Goal: Information Seeking & Learning: Find specific fact

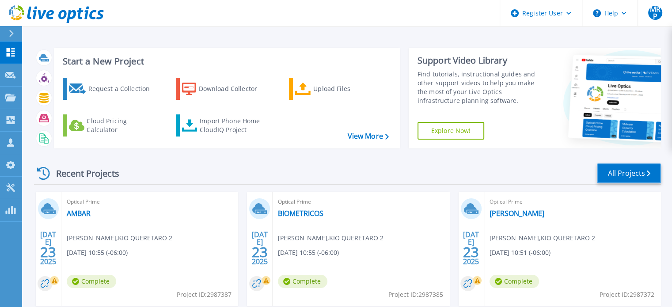
click at [627, 173] on link "All Projects" at bounding box center [629, 174] width 64 height 20
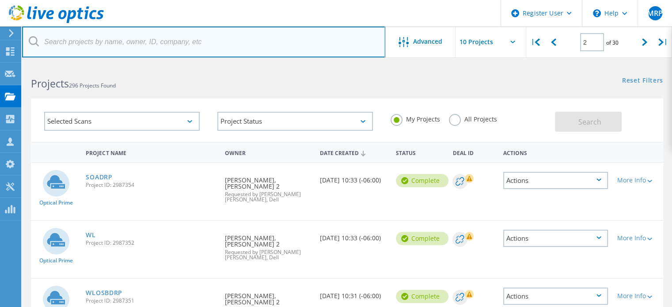
click at [160, 44] on input "text" at bounding box center [203, 42] width 363 height 31
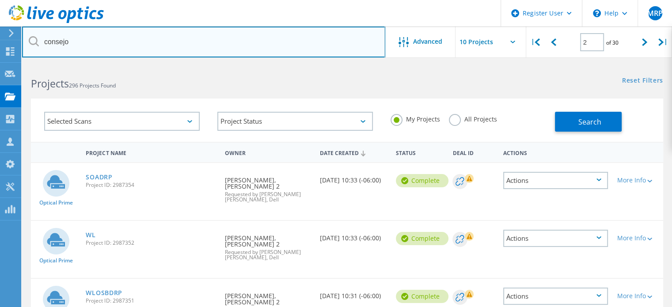
type input "consejo"
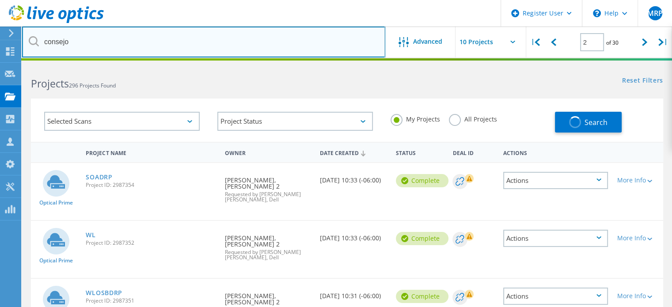
type input "1"
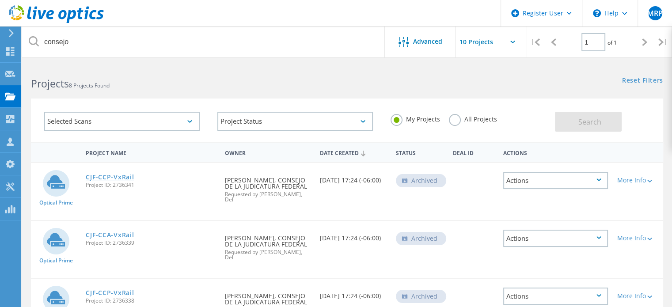
click at [117, 174] on link "CJF-CCP-VxRail" at bounding box center [110, 177] width 48 height 6
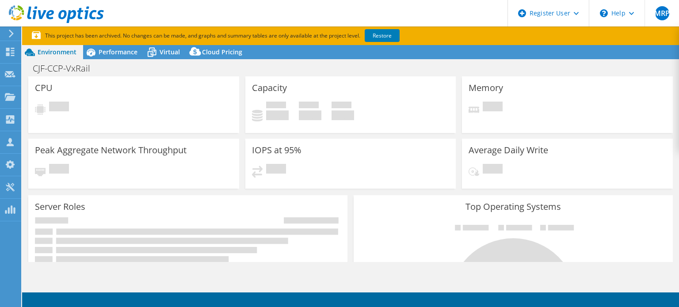
select select "USD"
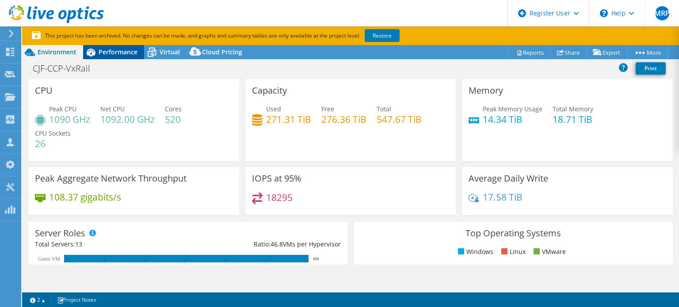
click at [121, 51] on span "Performance" at bounding box center [118, 52] width 39 height 8
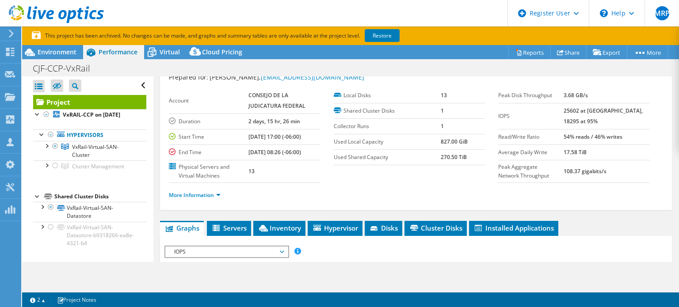
scroll to position [44, 0]
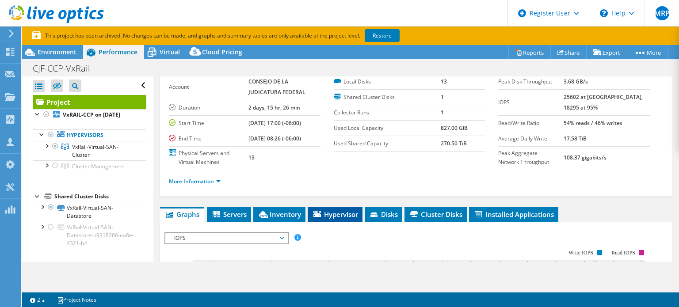
click at [326, 207] on li "Hypervisor" at bounding box center [335, 214] width 55 height 15
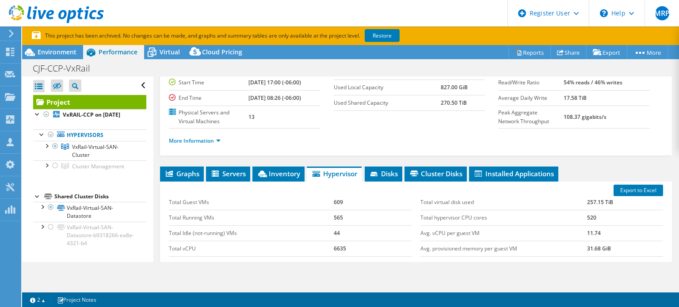
scroll to position [48, 0]
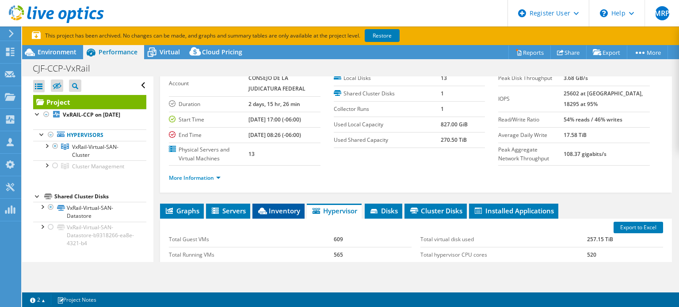
click at [286, 206] on span "Inventory" at bounding box center [278, 210] width 43 height 9
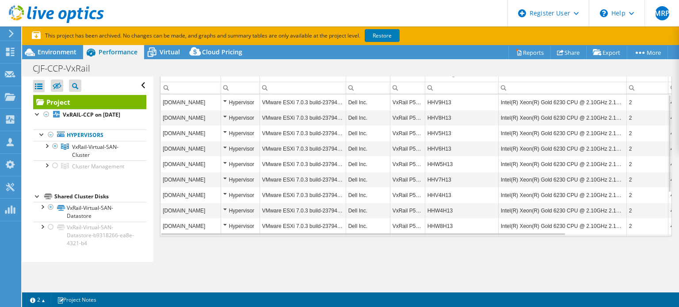
scroll to position [225, 0]
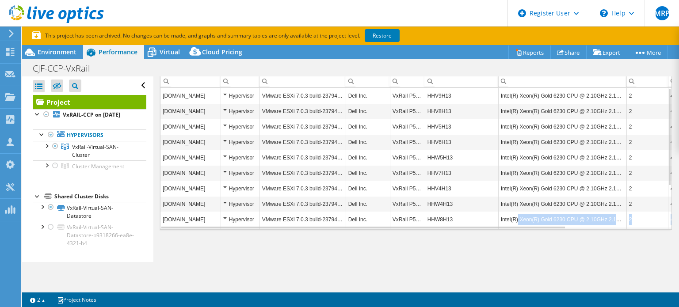
click at [522, 224] on div "cjfvxrailmx04.cjf.gob.mx Hypervisor VMware ESXi 7.0.3 build-23794027 Dell Inc. …" at bounding box center [415, 158] width 511 height 141
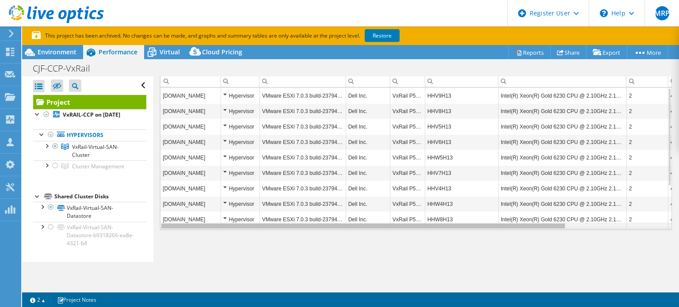
scroll to position [0, 0]
click at [519, 226] on body "MRP Dell User Mauricio Rocha Perdomo Mauricio.RochaPerdom@Dell.com Dell My Prof…" at bounding box center [339, 153] width 679 height 307
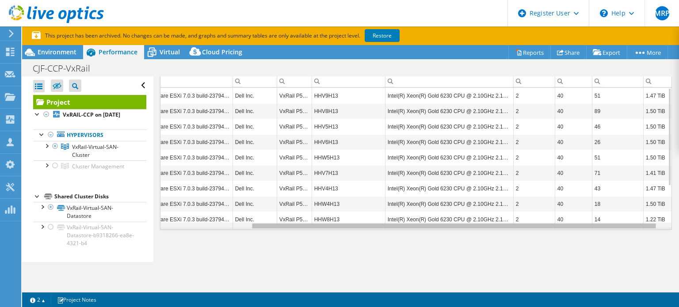
scroll to position [0, 113]
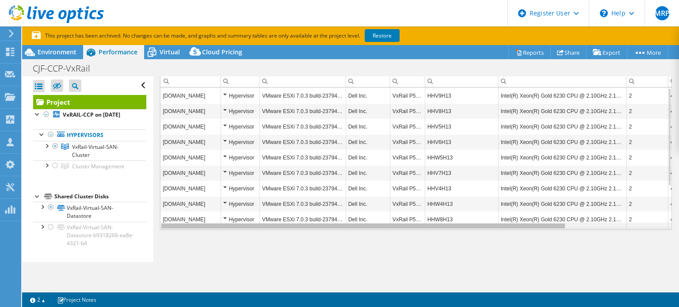
drag, startPoint x: 516, startPoint y: 223, endPoint x: 412, endPoint y: 235, distance: 105.1
click at [456, 232] on body "MRP Dell User Mauricio Rocha Perdomo Mauricio.RochaPerdom@Dell.com Dell My Prof…" at bounding box center [339, 153] width 679 height 307
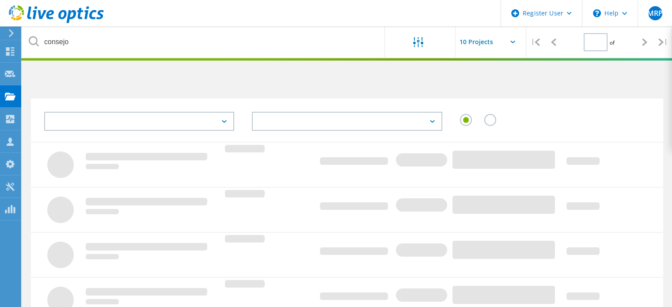
type input "1"
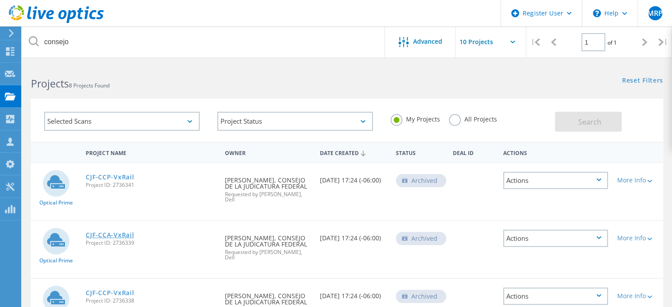
click at [122, 234] on link "CJF-CCA-VxRail" at bounding box center [110, 235] width 48 height 6
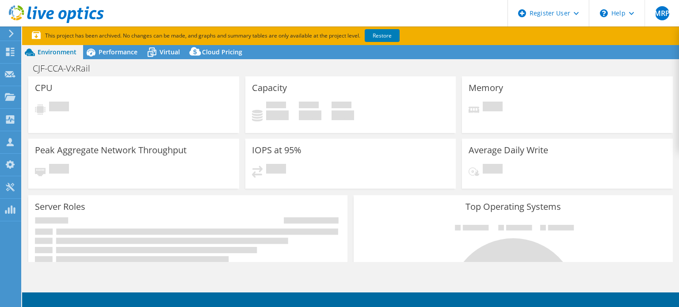
select select "USD"
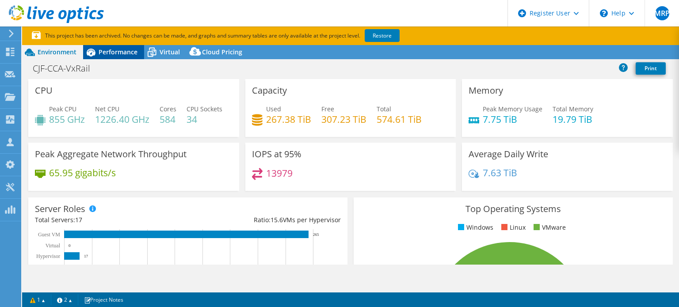
click at [115, 50] on span "Performance" at bounding box center [118, 52] width 39 height 8
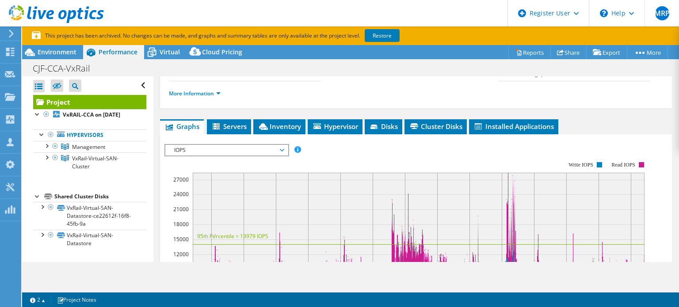
scroll to position [177, 0]
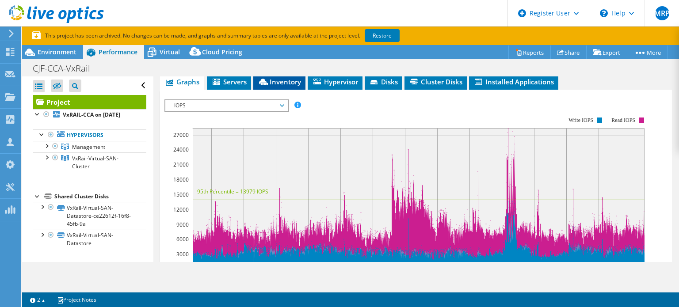
click at [271, 81] on span "Inventory" at bounding box center [279, 81] width 43 height 9
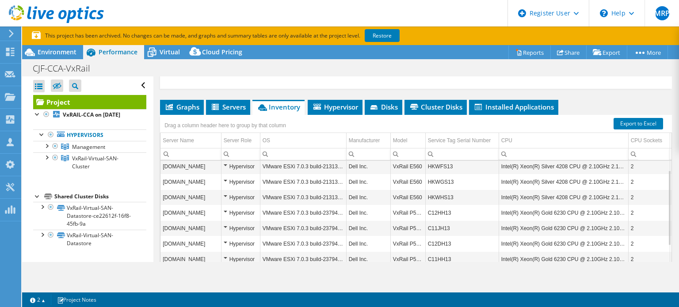
scroll to position [136, 0]
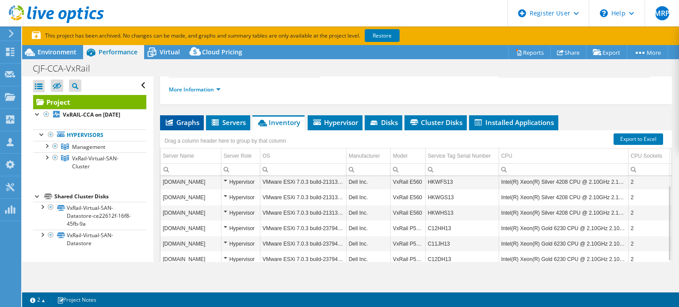
click at [187, 123] on span "Graphs" at bounding box center [181, 122] width 35 height 9
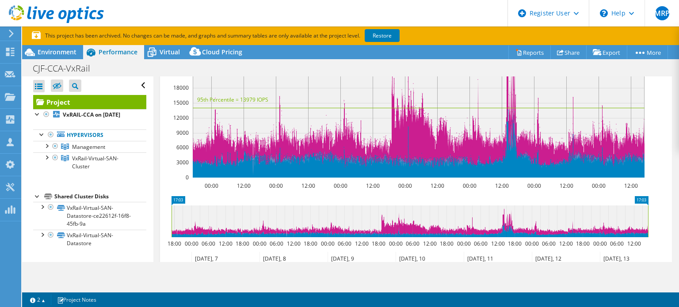
scroll to position [180, 0]
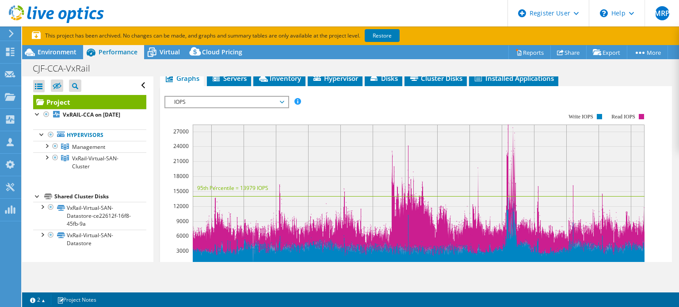
click at [282, 99] on span "IOPS" at bounding box center [227, 102] width 114 height 11
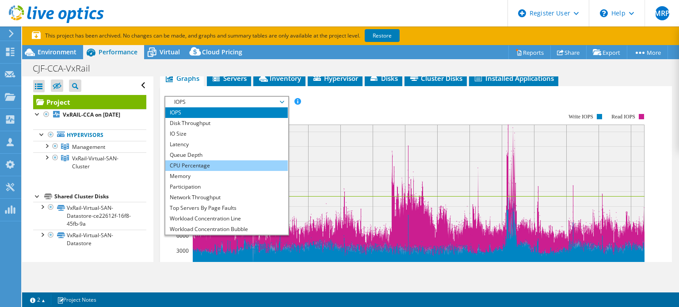
click at [201, 165] on li "CPU Percentage" at bounding box center [226, 165] width 122 height 11
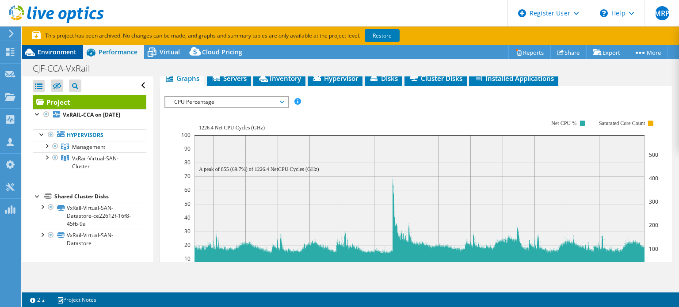
click at [51, 50] on span "Environment" at bounding box center [57, 52] width 39 height 8
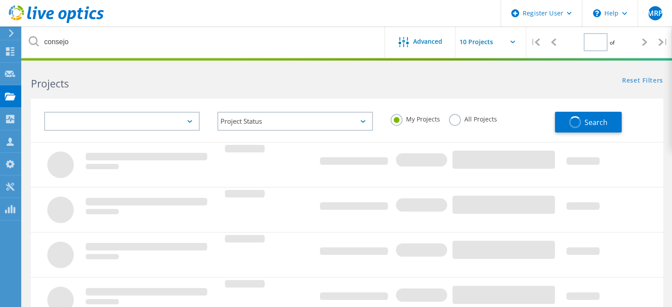
type input "1"
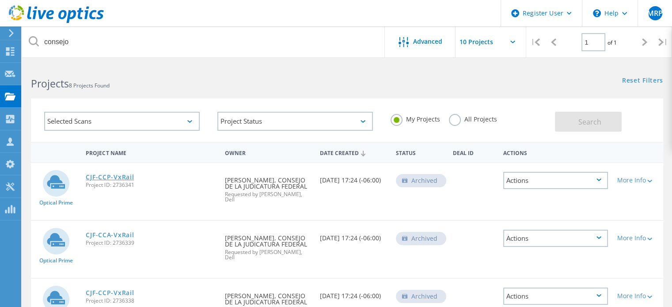
click at [113, 174] on link "CJF-CCP-VxRail" at bounding box center [110, 177] width 48 height 6
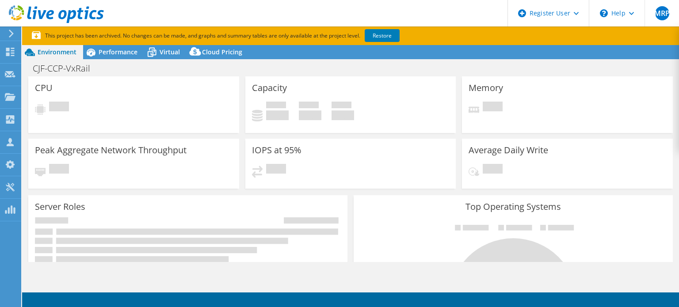
select select "USD"
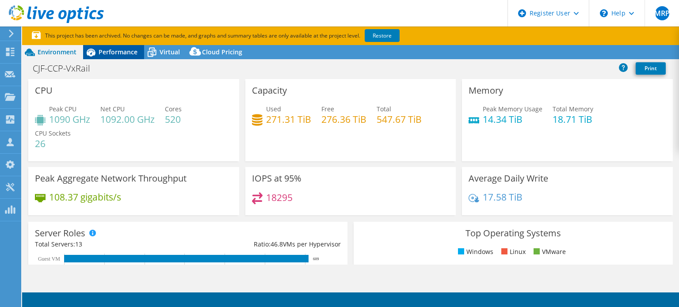
click at [116, 51] on span "Performance" at bounding box center [118, 52] width 39 height 8
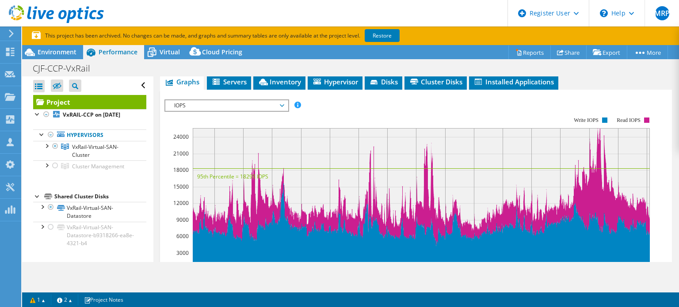
scroll to position [88, 0]
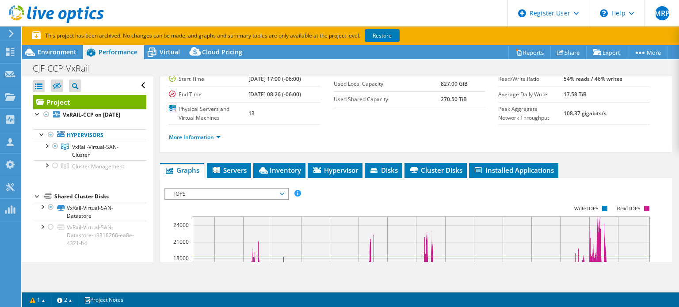
click at [282, 191] on span "IOPS" at bounding box center [227, 194] width 114 height 11
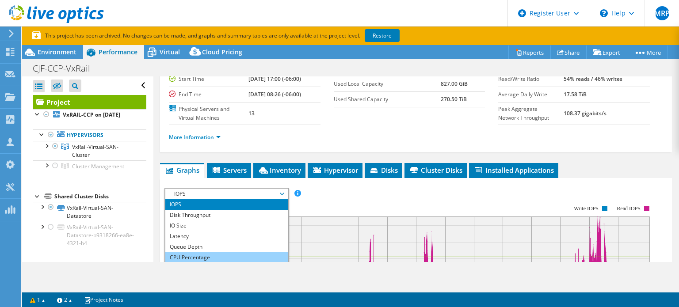
click at [198, 252] on li "CPU Percentage" at bounding box center [226, 257] width 122 height 11
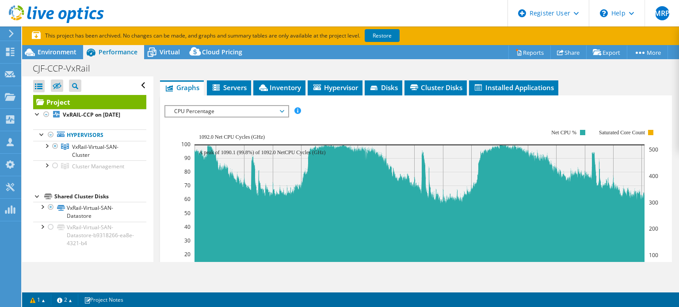
scroll to position [177, 0]
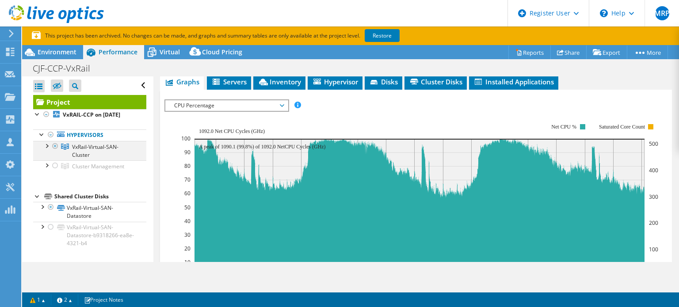
click at [55, 151] on div at bounding box center [55, 146] width 9 height 11
click at [54, 170] on div at bounding box center [55, 165] width 9 height 11
click at [55, 171] on div at bounding box center [55, 165] width 9 height 11
click at [382, 34] on link "Restore" at bounding box center [382, 35] width 35 height 13
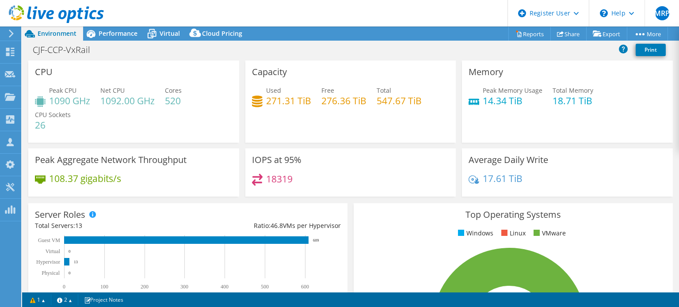
select select "USD"
click at [113, 30] on span "Performance" at bounding box center [118, 33] width 39 height 8
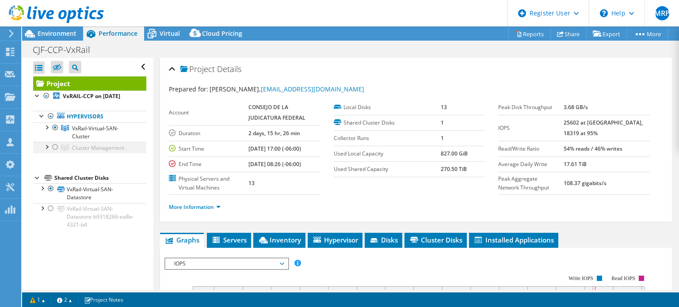
click at [56, 153] on div at bounding box center [55, 147] width 9 height 11
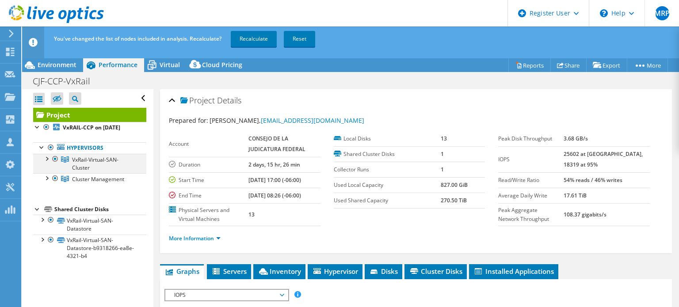
click at [56, 164] on div at bounding box center [55, 159] width 9 height 11
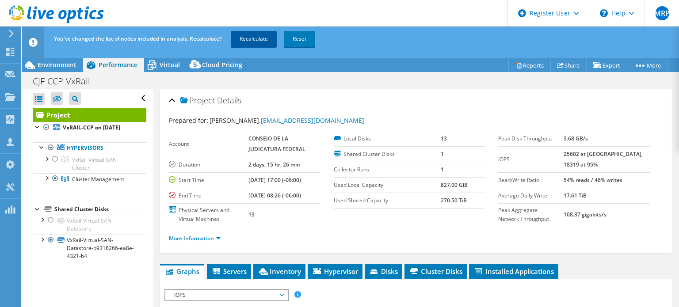
click at [256, 42] on link "Recalculate" at bounding box center [254, 39] width 46 height 16
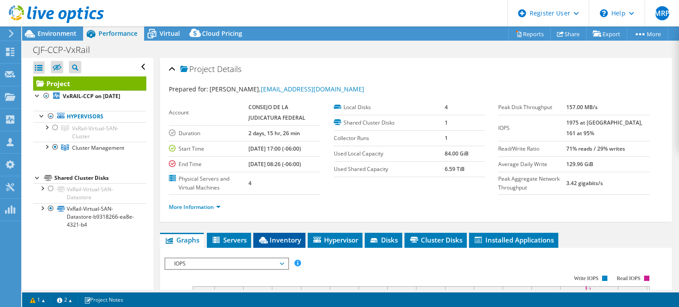
click at [277, 238] on span "Inventory" at bounding box center [279, 240] width 43 height 9
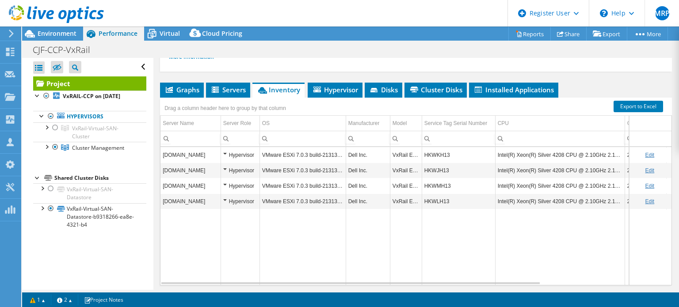
scroll to position [177, 0]
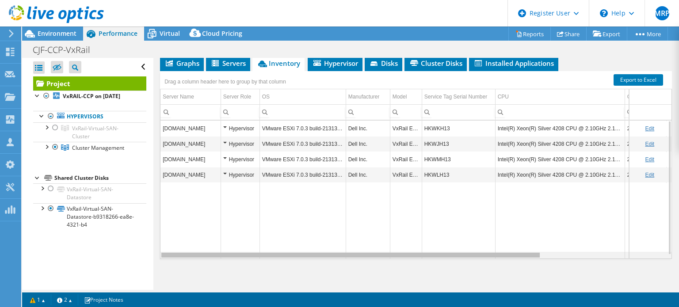
click at [442, 254] on div "Data grid" at bounding box center [350, 255] width 380 height 7
drag, startPoint x: 441, startPoint y: 253, endPoint x: 428, endPoint y: 254, distance: 13.3
click at [428, 254] on body "MRP Dell User Mauricio Rocha Perdomo Mauricio.RochaPerdom@Dell.com Dell My Prof…" at bounding box center [339, 153] width 679 height 307
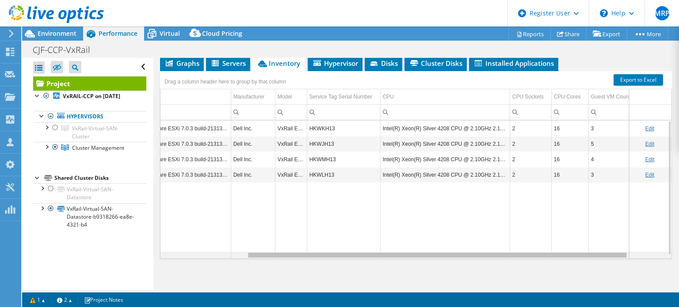
scroll to position [0, 115]
drag, startPoint x: 425, startPoint y: 252, endPoint x: 523, endPoint y: 261, distance: 98.6
click at [523, 261] on body "MRP Dell User Mauricio Rocha Perdomo Mauricio.RochaPerdom@Dell.com Dell My Prof…" at bounding box center [339, 153] width 679 height 307
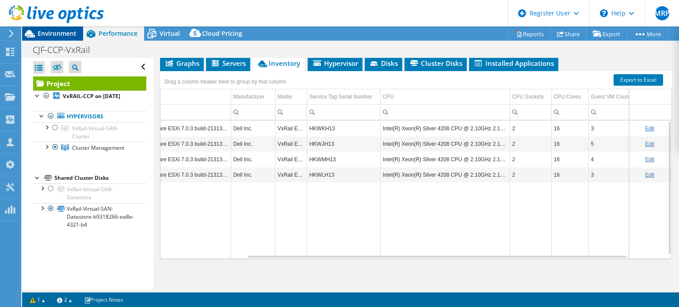
click at [53, 30] on span "Environment" at bounding box center [57, 33] width 39 height 8
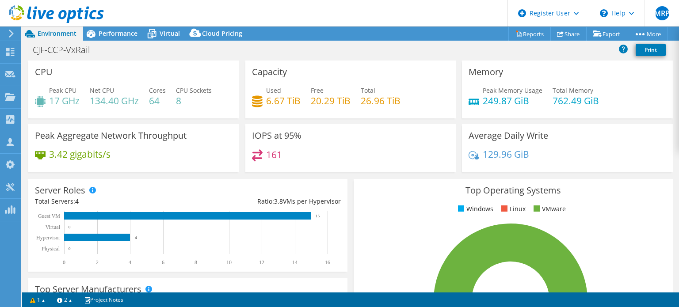
scroll to position [187, 0]
click at [113, 30] on span "Performance" at bounding box center [118, 33] width 39 height 8
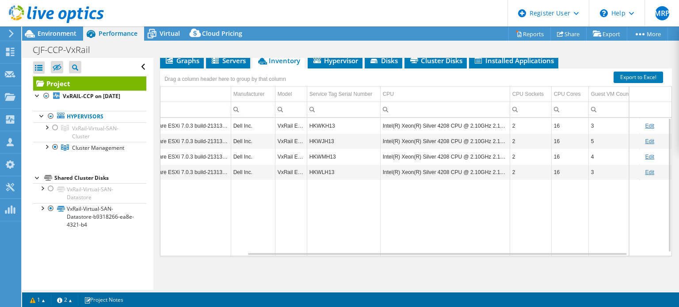
scroll to position [177, 0]
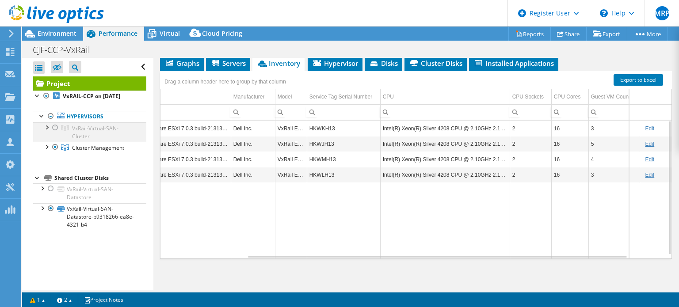
click at [55, 133] on div at bounding box center [55, 127] width 9 height 11
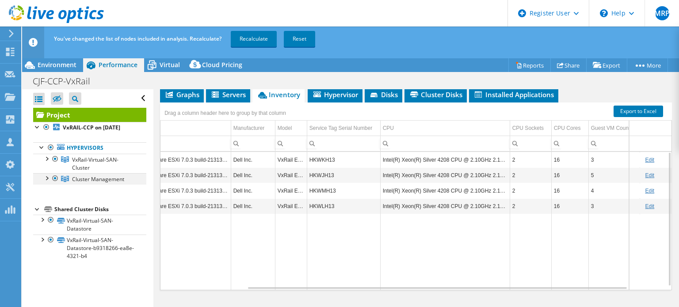
click at [56, 184] on div at bounding box center [55, 178] width 9 height 11
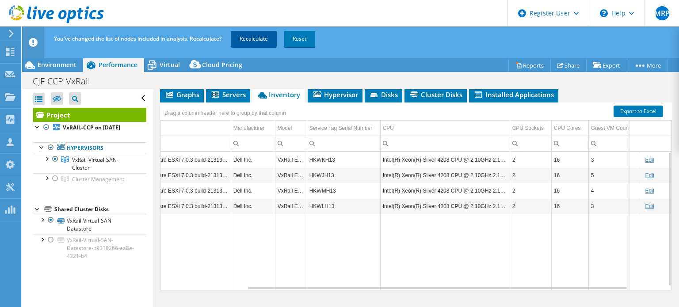
click at [242, 37] on link "Recalculate" at bounding box center [254, 39] width 46 height 16
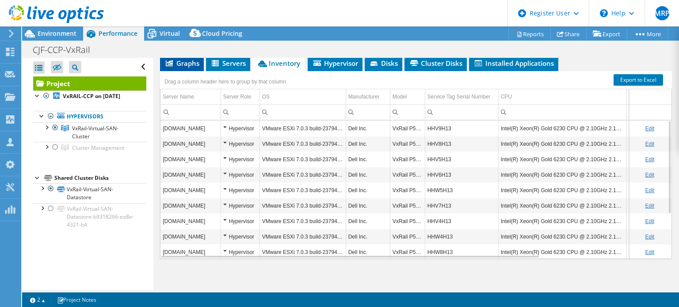
click at [192, 59] on span "Graphs" at bounding box center [181, 63] width 35 height 9
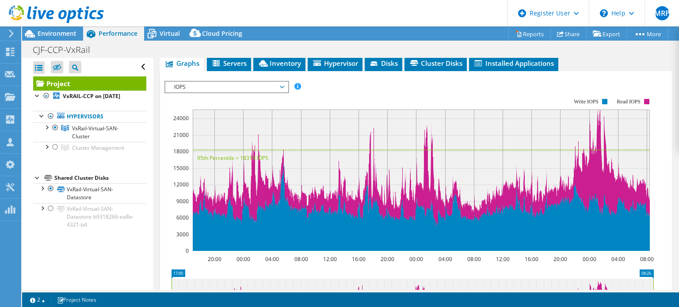
click at [282, 85] on span "IOPS" at bounding box center [227, 87] width 114 height 11
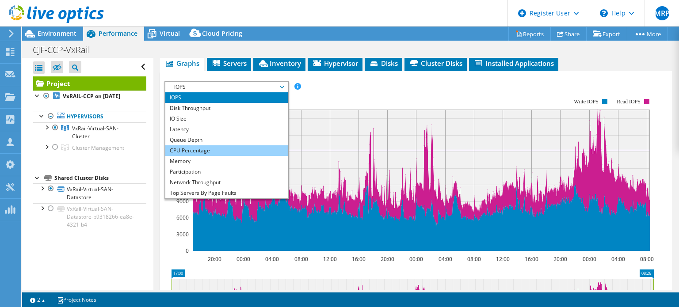
click at [199, 153] on li "CPU Percentage" at bounding box center [226, 150] width 122 height 11
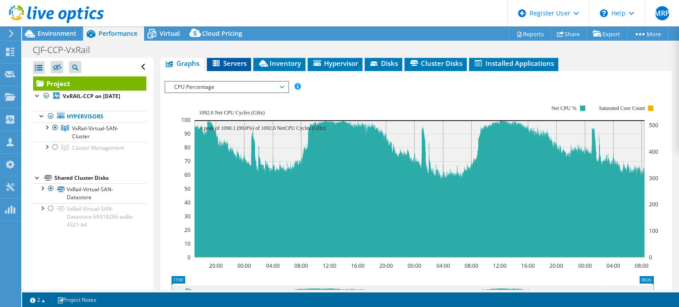
click at [235, 59] on span "Servers" at bounding box center [228, 63] width 35 height 9
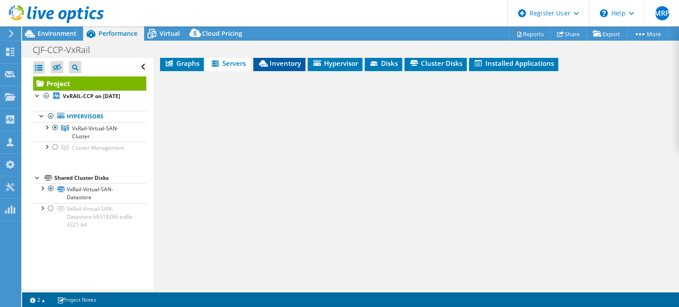
click at [278, 61] on span "Inventory" at bounding box center [279, 63] width 43 height 9
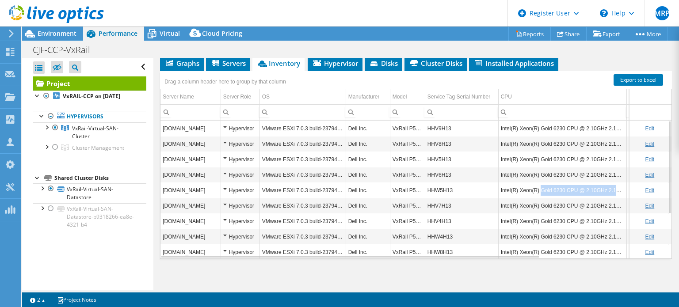
drag, startPoint x: 538, startPoint y: 188, endPoint x: 624, endPoint y: 187, distance: 86.2
click at [623, 187] on div "cjfvxrailmx04.cjf.gob.mx Hypervisor VMware ESXi 7.0.3 build-23794027 Dell Inc. …" at bounding box center [416, 189] width 512 height 139
click at [475, 287] on div "Project Details Prepared for: Ricardo Buendía, rbuendia@cjf.gob.mx Account CONS…" at bounding box center [415, 87] width 525 height 412
drag, startPoint x: 539, startPoint y: 187, endPoint x: 620, endPoint y: 191, distance: 81.0
click at [620, 191] on td "Intel(R) Xeon(R) Gold 6230 CPU @ 2.10GHz 2.10 GHz" at bounding box center [562, 190] width 128 height 15
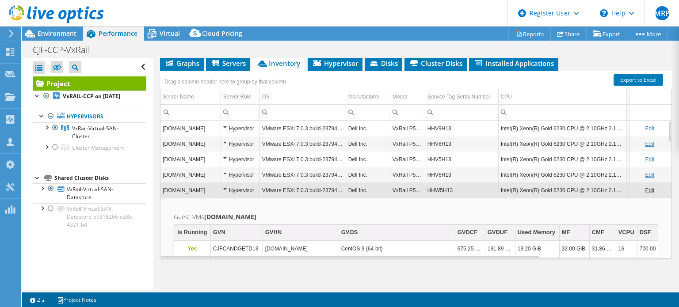
copy td "Gold 6230 CPU @ 2.10GHz 2.10 GH"
drag, startPoint x: 517, startPoint y: 157, endPoint x: 601, endPoint y: 160, distance: 84.5
click at [601, 160] on td "Intel(R) Xeon(R) Gold 6230 CPU @ 2.10GHz 2.10 GHz" at bounding box center [562, 159] width 128 height 15
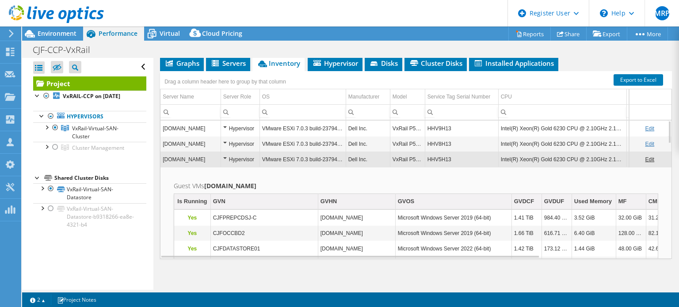
copy td "Xeon(R) Gold 6230 CPU @ 2.10GHz"
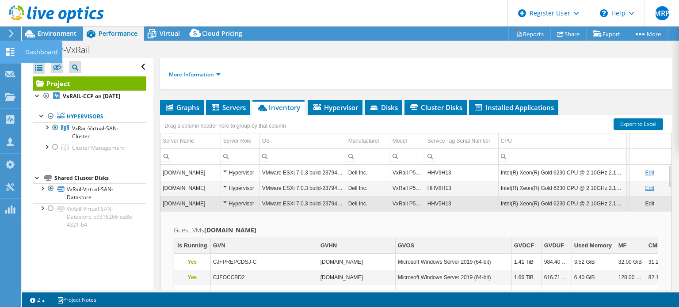
click at [8, 48] on icon at bounding box center [10, 52] width 11 height 8
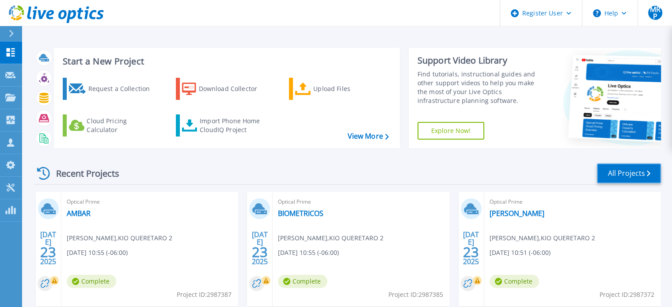
click at [615, 173] on link "All Projects" at bounding box center [629, 174] width 64 height 20
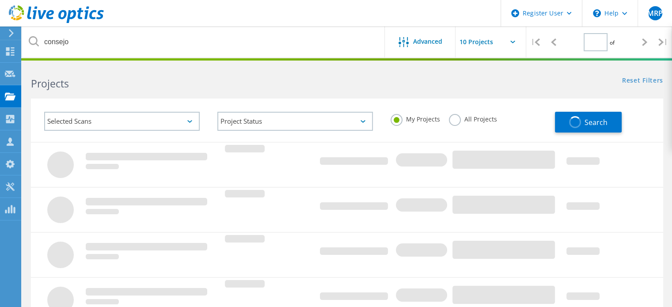
type input "1"
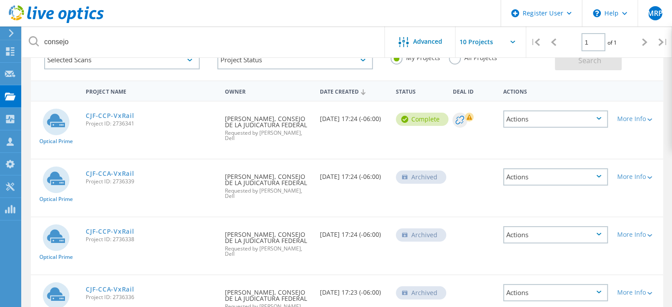
scroll to position [88, 0]
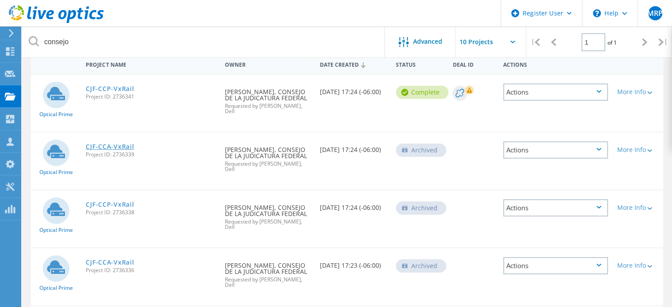
click at [114, 144] on link "CJF-CCA-VxRail" at bounding box center [110, 147] width 48 height 6
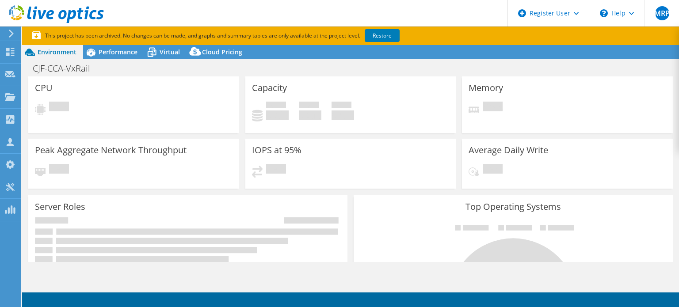
select select "USD"
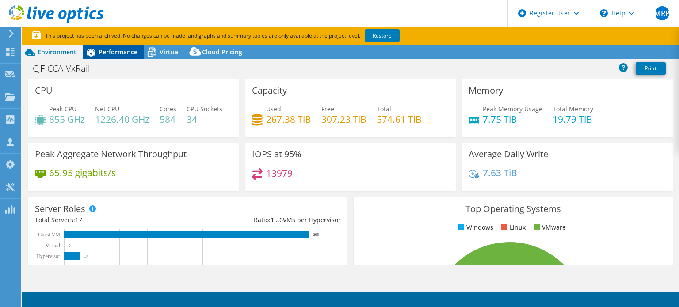
click at [106, 51] on span "Performance" at bounding box center [118, 52] width 39 height 8
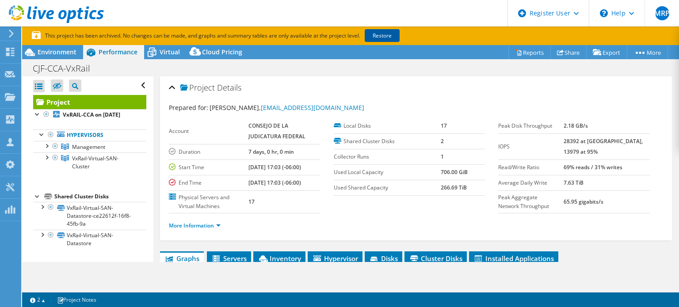
click at [386, 34] on link "Restore" at bounding box center [382, 35] width 35 height 13
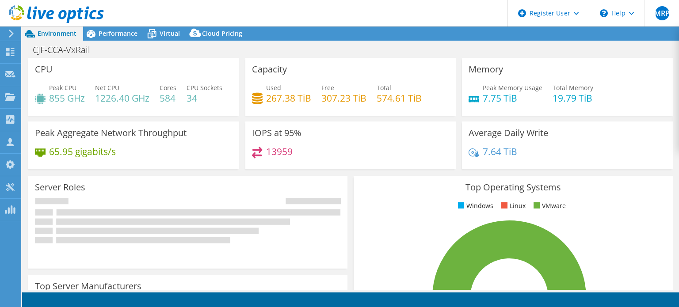
select select "USD"
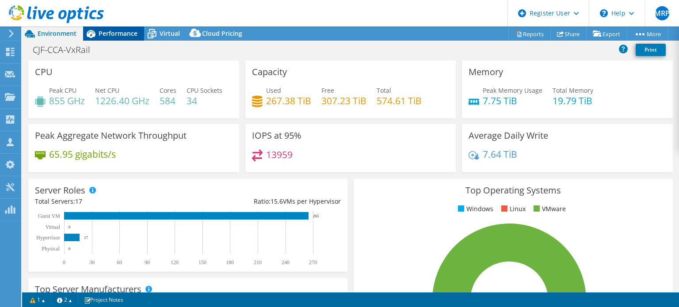
click at [113, 34] on span "Performance" at bounding box center [118, 33] width 39 height 8
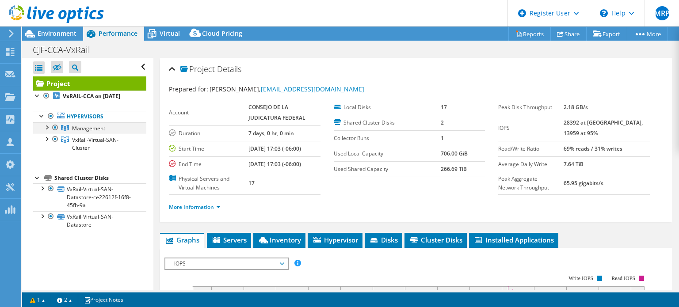
click at [54, 133] on div at bounding box center [55, 127] width 9 height 11
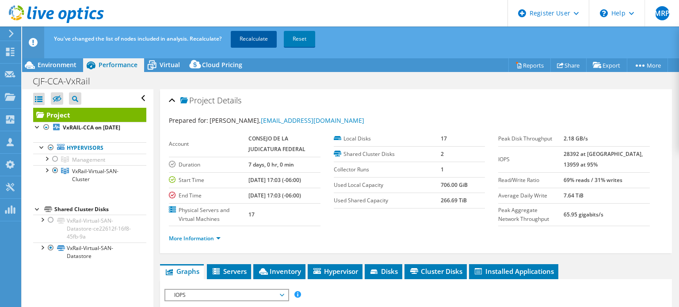
click at [250, 41] on link "Recalculate" at bounding box center [254, 39] width 46 height 16
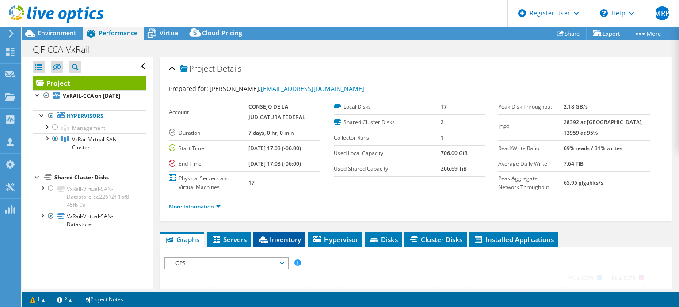
click at [286, 245] on li "Inventory" at bounding box center [279, 240] width 52 height 15
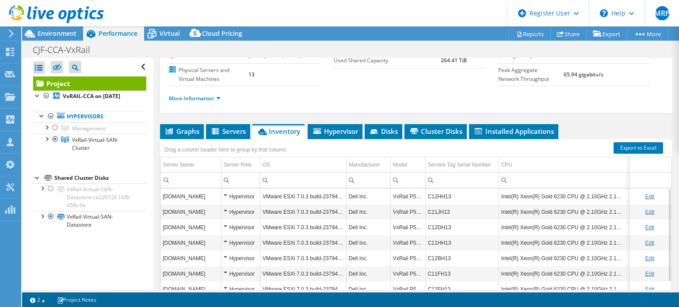
scroll to position [90, 0]
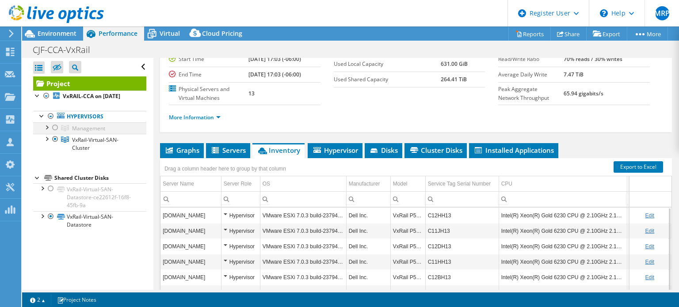
click at [57, 133] on div at bounding box center [55, 127] width 9 height 11
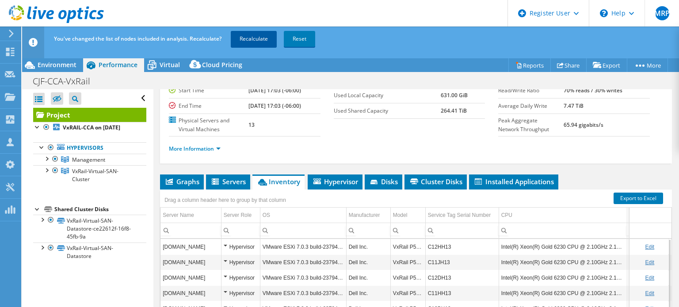
click at [256, 38] on link "Recalculate" at bounding box center [254, 39] width 46 height 16
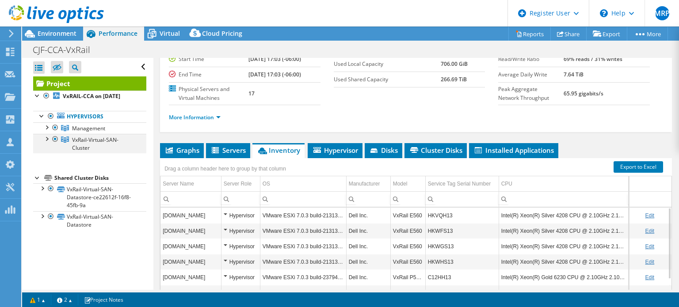
click at [55, 145] on div at bounding box center [55, 139] width 9 height 11
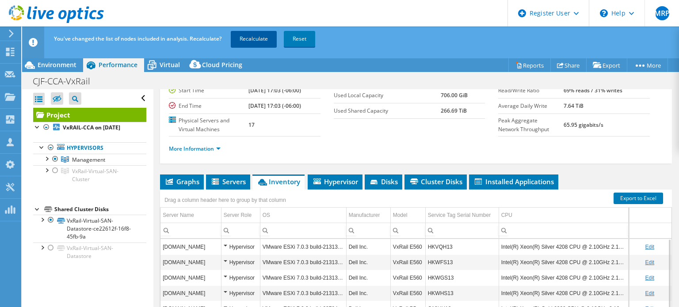
click at [253, 38] on link "Recalculate" at bounding box center [254, 39] width 46 height 16
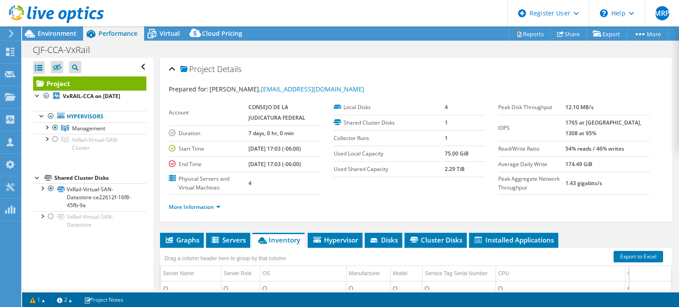
select select "USD"
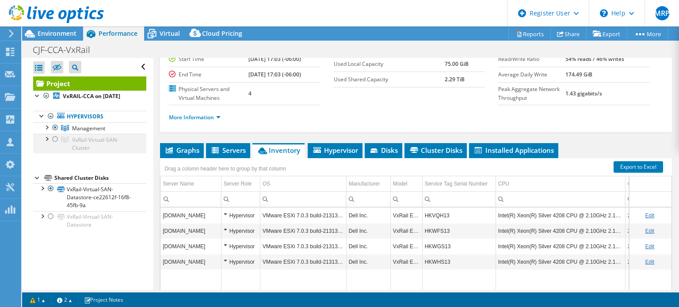
click at [56, 145] on div at bounding box center [55, 139] width 9 height 11
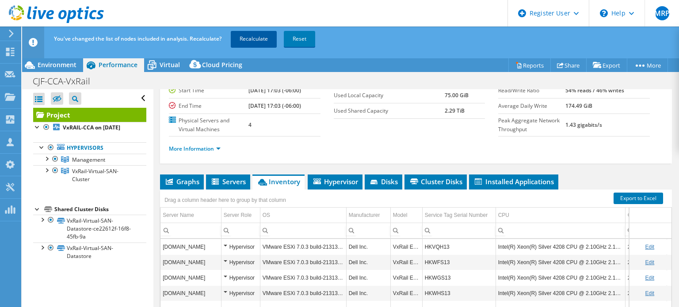
click at [256, 38] on link "Recalculate" at bounding box center [254, 39] width 46 height 16
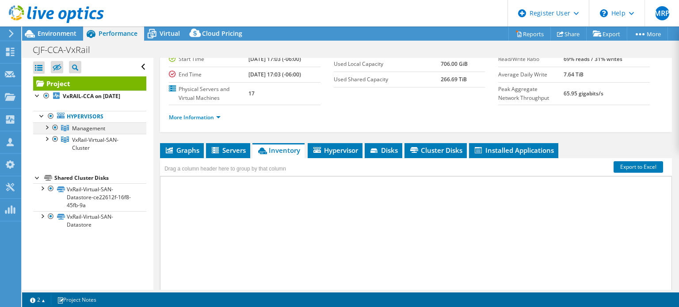
click at [56, 133] on div at bounding box center [55, 127] width 9 height 11
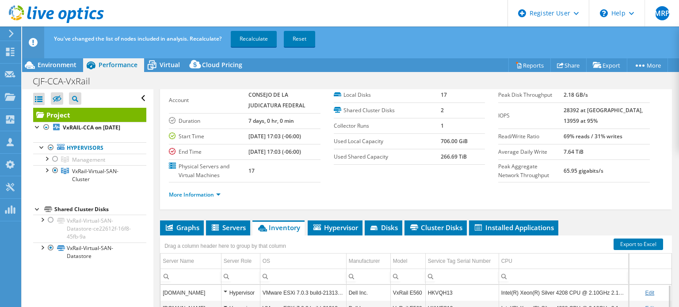
scroll to position [44, 0]
click at [260, 40] on link "Recalculate" at bounding box center [254, 39] width 46 height 16
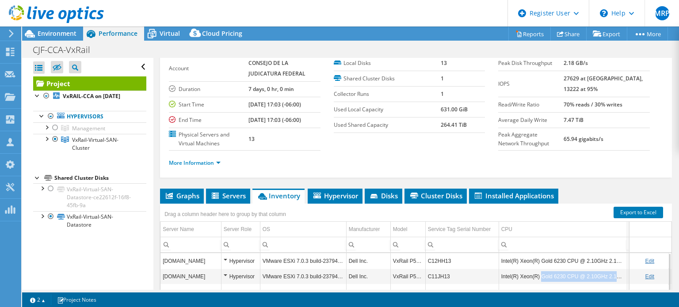
drag, startPoint x: 539, startPoint y: 273, endPoint x: 621, endPoint y: 274, distance: 81.4
click at [621, 274] on td "Intel(R) Xeon(R) Gold 6230 CPU @ 2.10GHz 2.10 GHz" at bounding box center [563, 276] width 128 height 15
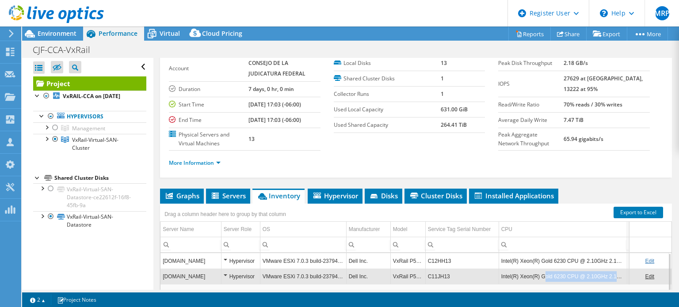
drag, startPoint x: 541, startPoint y: 273, endPoint x: 619, endPoint y: 276, distance: 77.5
click at [619, 276] on td "Intel(R) Xeon(R) Gold 6230 CPU @ 2.10GHz 2.10 GHz" at bounding box center [563, 276] width 128 height 15
copy td "Gold 6230 CPU @ 2.10GHz 2.10"
drag, startPoint x: 541, startPoint y: 273, endPoint x: 614, endPoint y: 275, distance: 73.4
click at [614, 275] on td "Intel(R) Xeon(R) Gold 6230 CPU @ 2.10GHz 2.10 GHz" at bounding box center [563, 276] width 128 height 15
